Goal: Find specific page/section: Find specific page/section

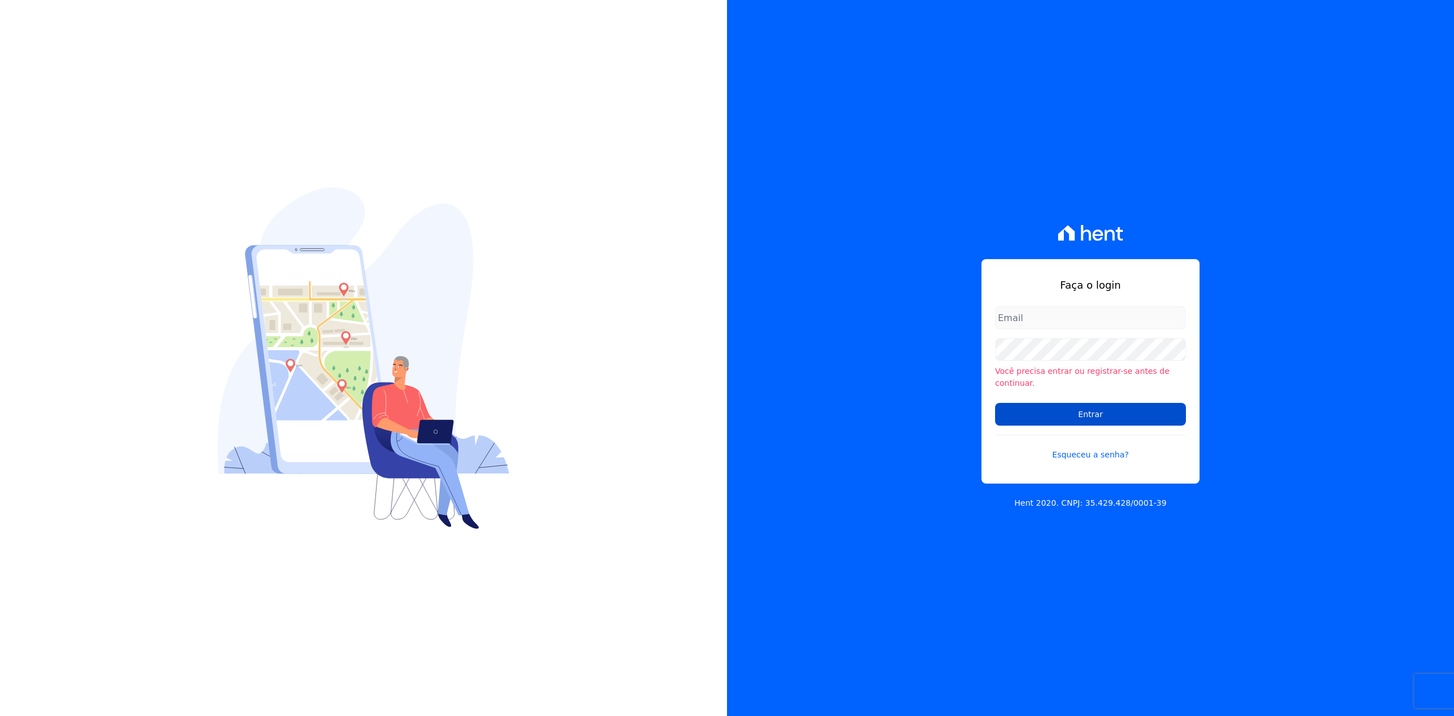
type input "[PERSON_NAME][EMAIL_ADDRESS][DOMAIN_NAME]"
click at [1072, 403] on input "Entrar" at bounding box center [1090, 414] width 191 height 23
click at [1128, 411] on input "Entrar" at bounding box center [1090, 413] width 191 height 23
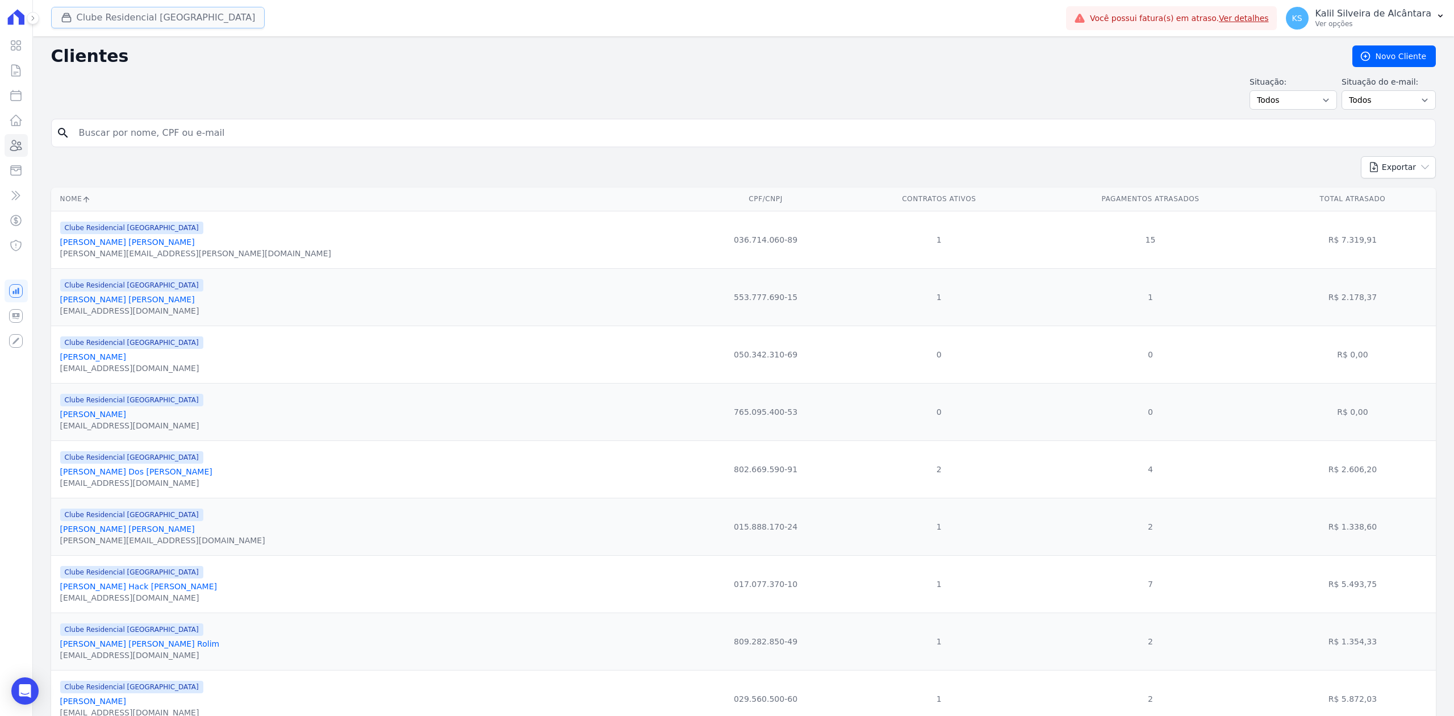
click at [93, 16] on button "Clube Residencial Saint Louis" at bounding box center [158, 18] width 214 height 22
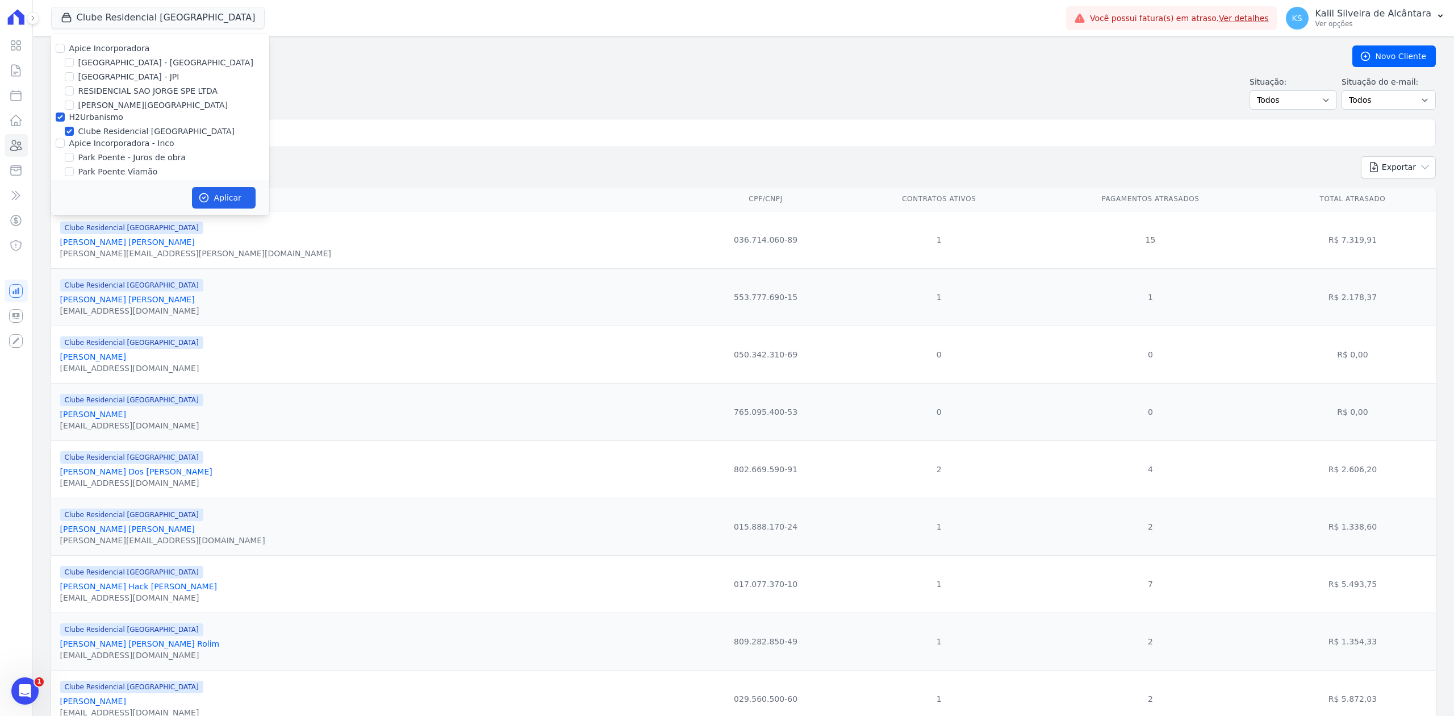
click at [51, 55] on div "Apice Incorporadora Arty Park - Gravatai Arty Park - JPI RESIDENCIAL SAO JORGE …" at bounding box center [160, 118] width 218 height 168
click at [56, 46] on input "Apice Incorporadora" at bounding box center [60, 48] width 9 height 9
checkbox input "true"
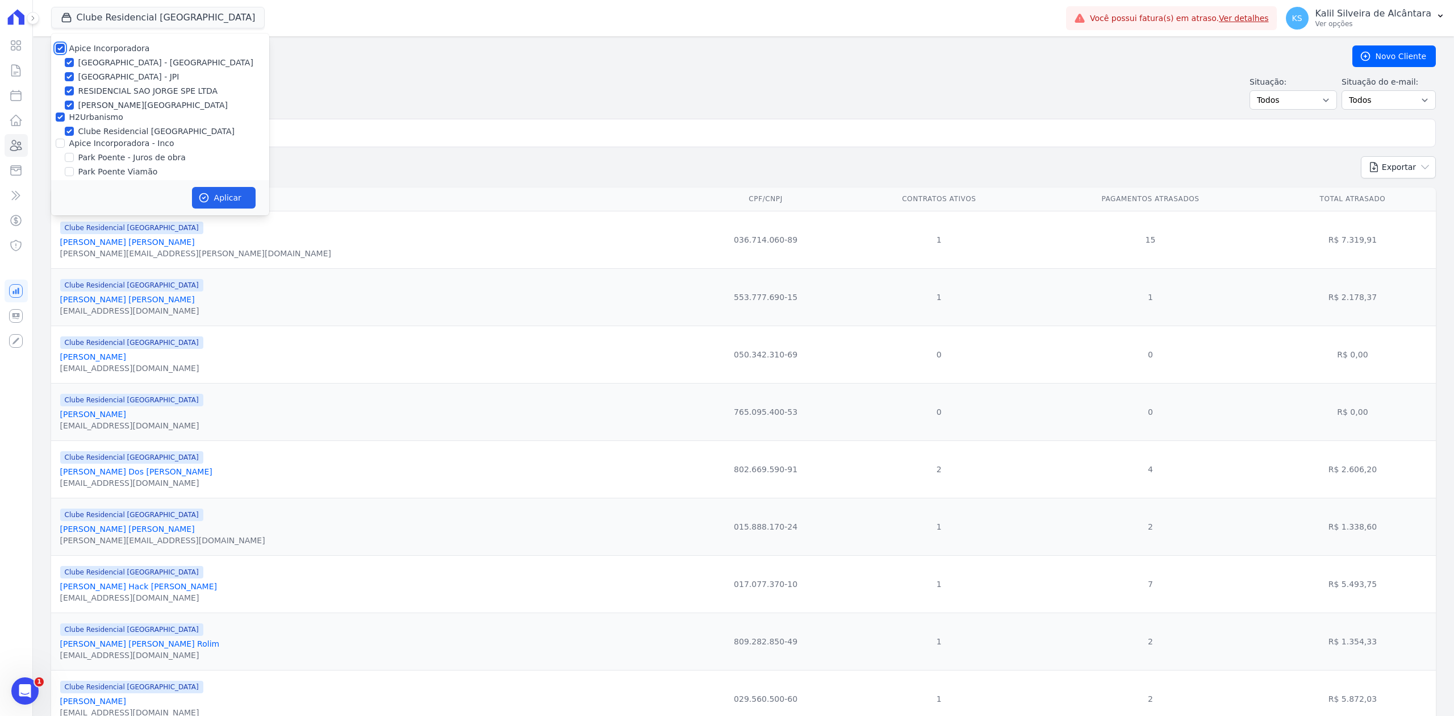
checkbox input "true"
click at [51, 144] on div "Apice Incorporadora - Inco" at bounding box center [160, 143] width 218 height 12
click at [64, 144] on input "Apice Incorporadora - Inco" at bounding box center [60, 143] width 9 height 9
checkbox input "true"
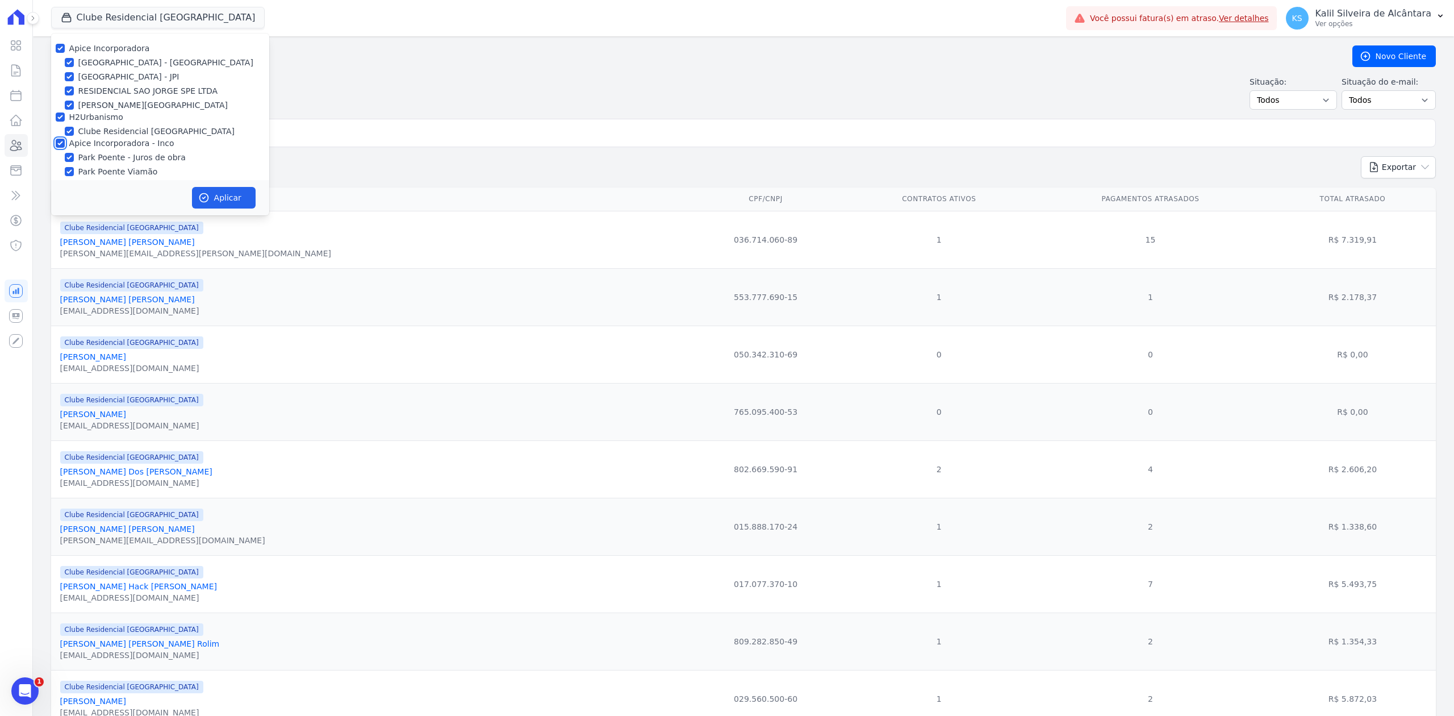
checkbox input "true"
click at [228, 193] on button "Aplicar" at bounding box center [224, 198] width 64 height 22
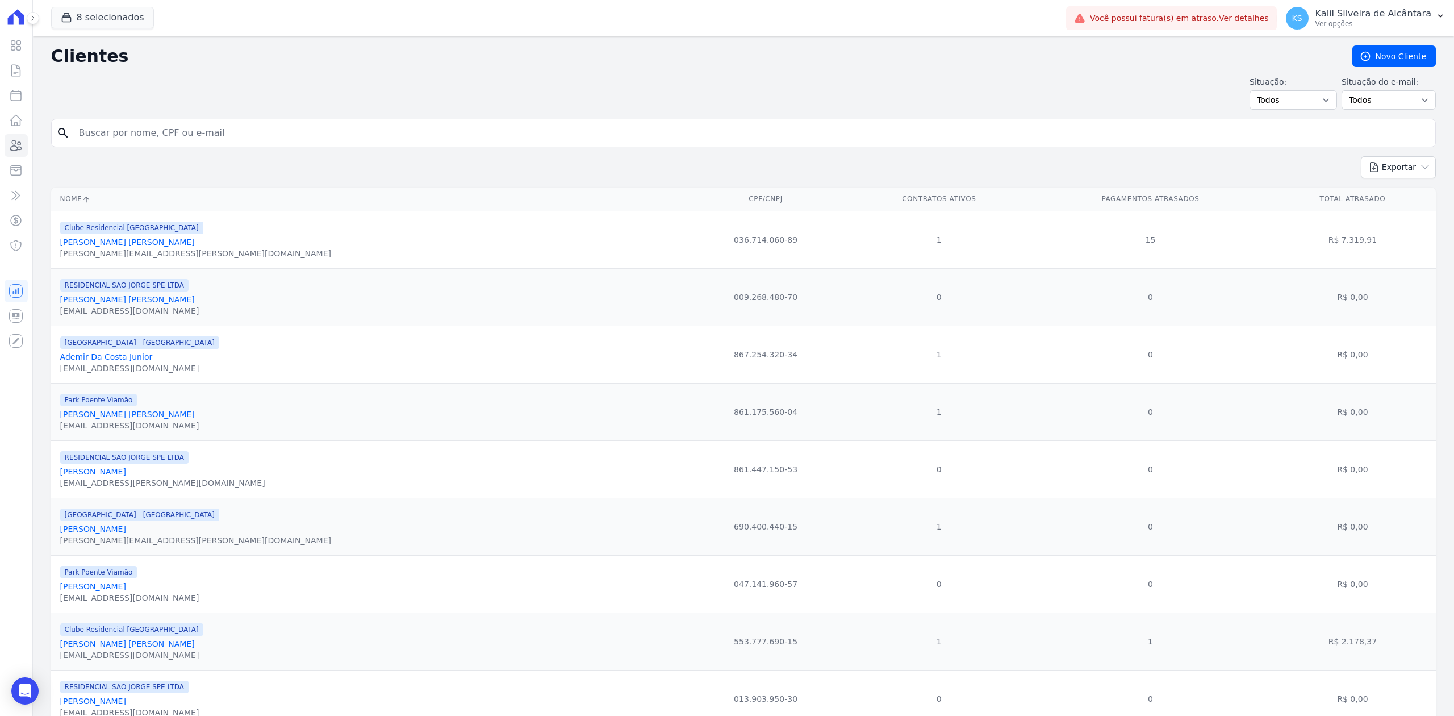
click at [182, 133] on input "search" at bounding box center [751, 133] width 1359 height 23
paste input "Andreia Vargas Welter"
type input "Andreia Vargas Welter"
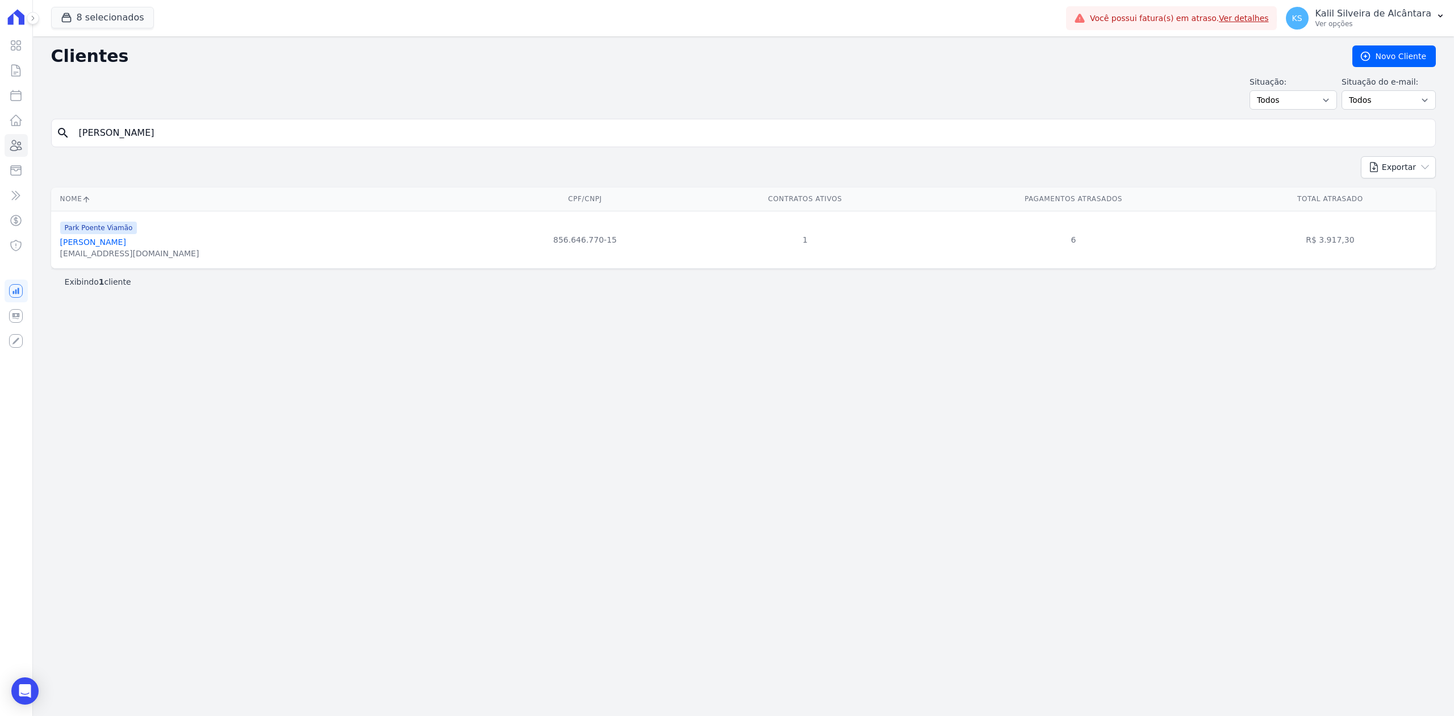
click at [120, 243] on link "Andreia Vargas Welter" at bounding box center [93, 241] width 66 height 9
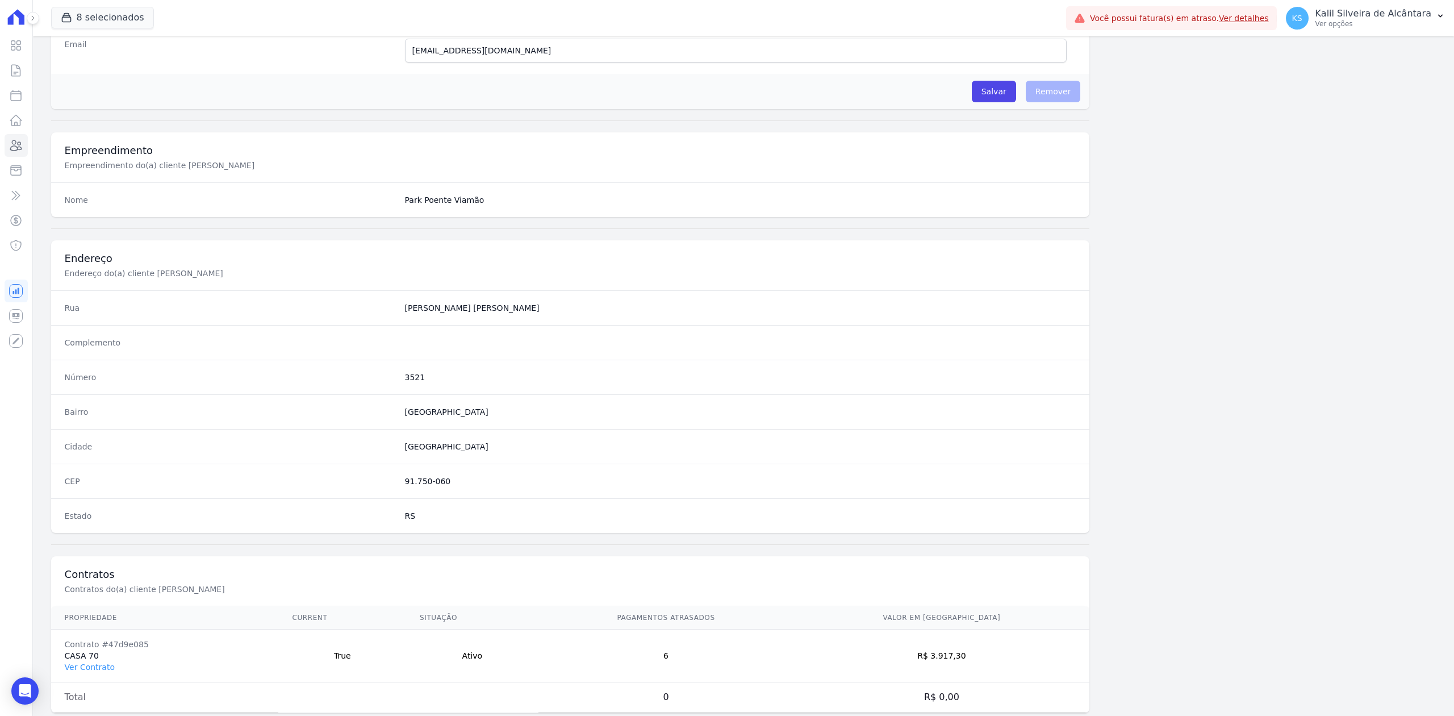
scroll to position [353, 0]
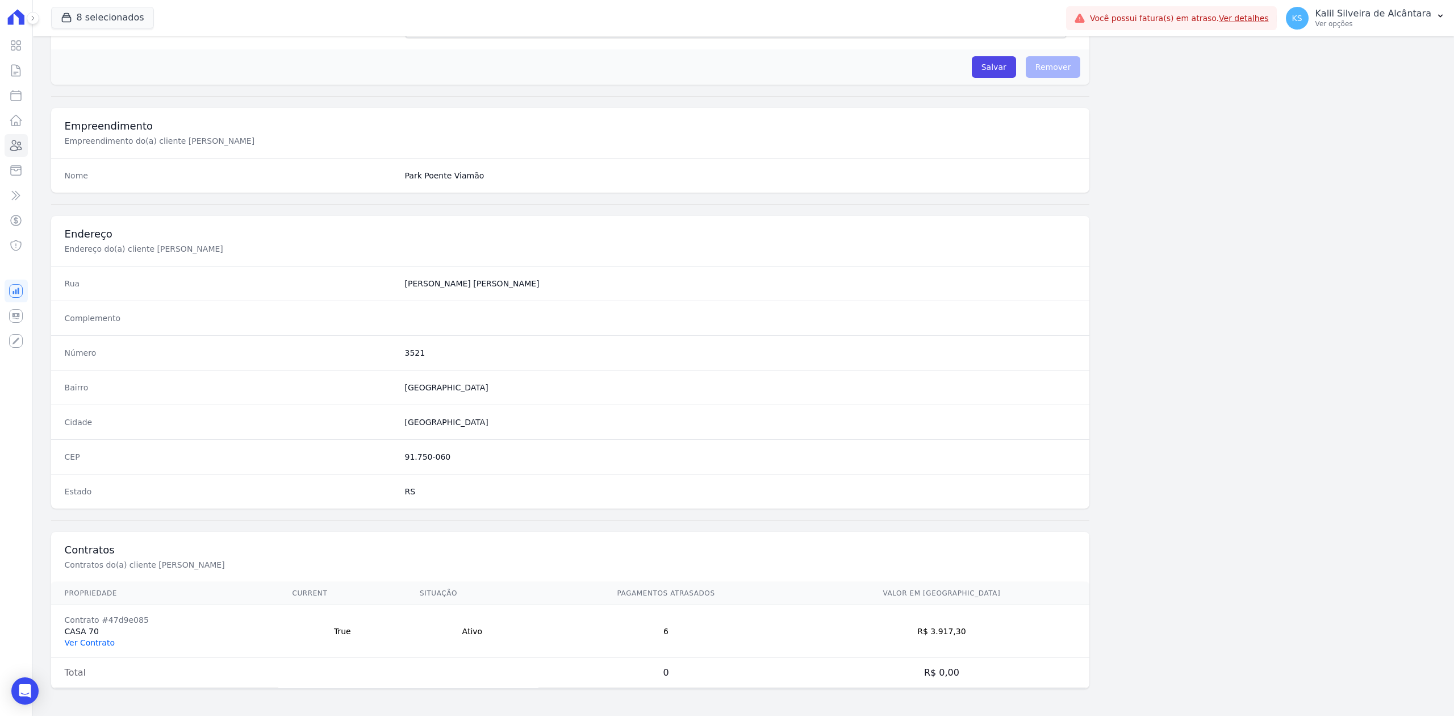
click at [80, 644] on link "Ver Contrato" at bounding box center [90, 642] width 50 height 9
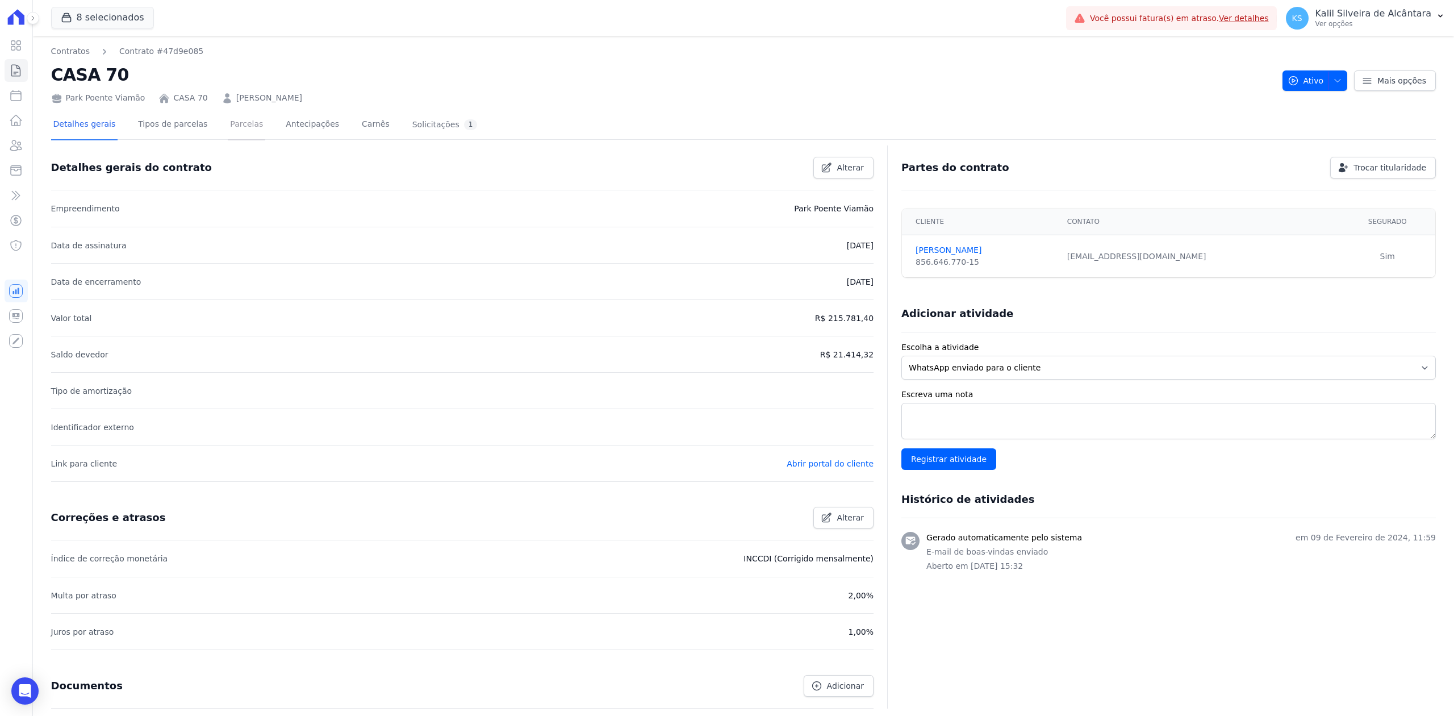
click at [228, 128] on link "Parcelas" at bounding box center [246, 125] width 37 height 30
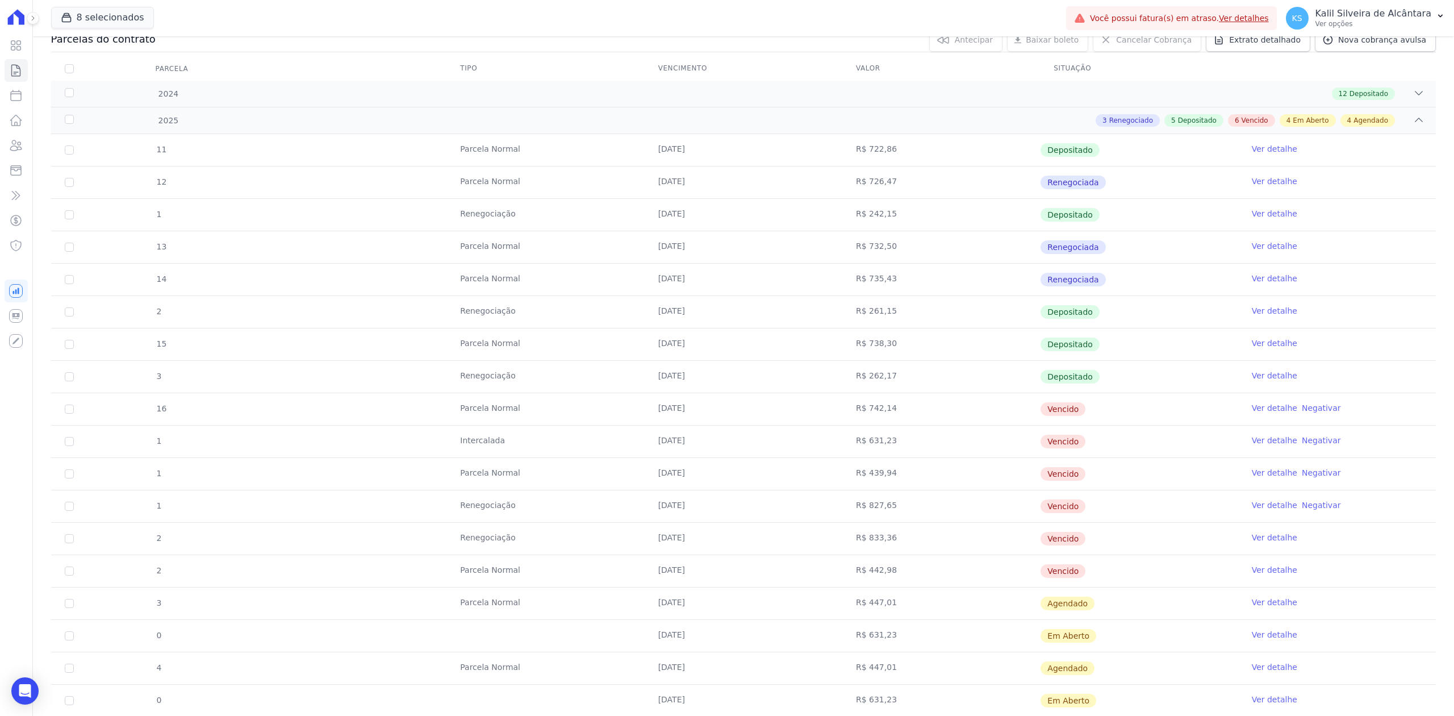
scroll to position [227, 0]
